Goal: Information Seeking & Learning: Find specific fact

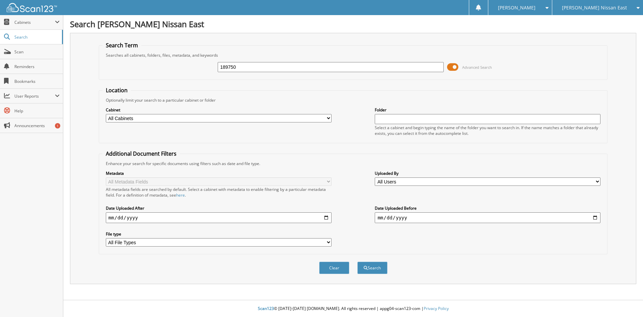
type input "189750"
click at [358, 261] on button "Search" at bounding box center [373, 267] width 30 height 12
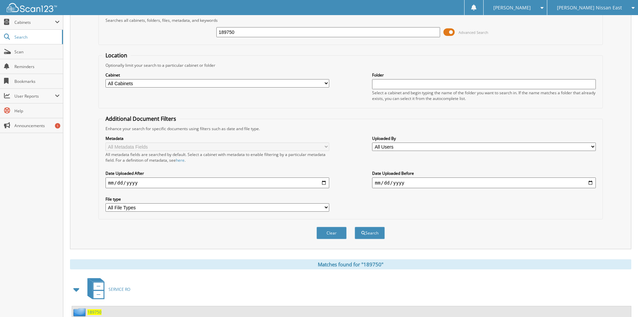
scroll to position [84, 0]
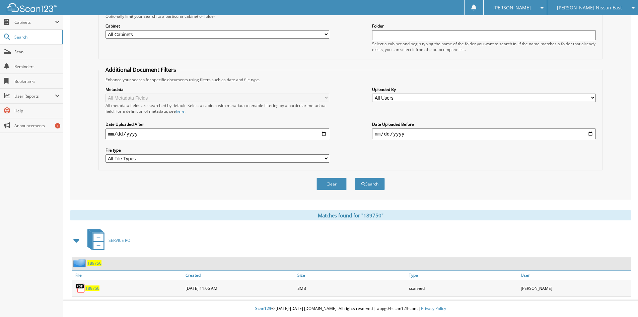
click at [90, 286] on span "189750" at bounding box center [92, 288] width 14 height 6
